Goal: Use online tool/utility: Utilize a website feature to perform a specific function

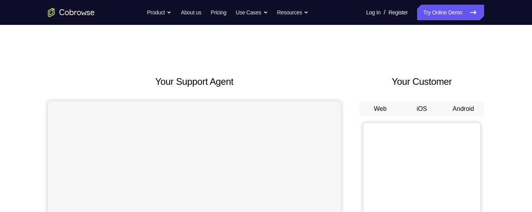
click at [424, 103] on button "iOS" at bounding box center [423, 109] width 42 height 16
click at [469, 110] on button "Android" at bounding box center [464, 109] width 42 height 16
click at [416, 106] on button "iOS" at bounding box center [423, 109] width 42 height 16
click at [453, 108] on button "Android" at bounding box center [464, 109] width 42 height 16
click at [372, 104] on button "Web" at bounding box center [381, 109] width 42 height 16
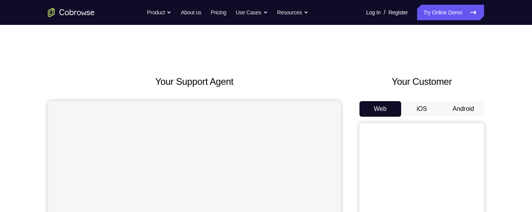
click at [424, 104] on button "iOS" at bounding box center [423, 109] width 42 height 16
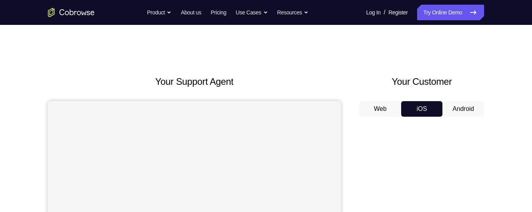
click at [456, 105] on button "Android" at bounding box center [464, 109] width 42 height 16
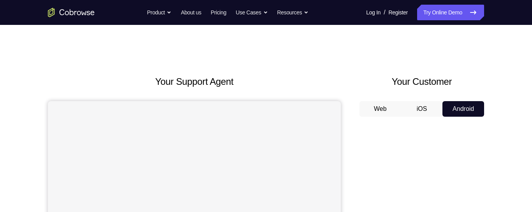
click at [382, 108] on button "Web" at bounding box center [381, 109] width 42 height 16
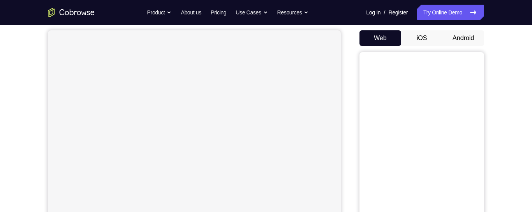
scroll to position [72, 0]
click at [472, 36] on button "Android" at bounding box center [464, 38] width 42 height 16
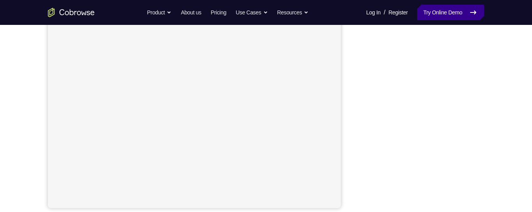
scroll to position [157, 0]
